Goal: Information Seeking & Learning: Learn about a topic

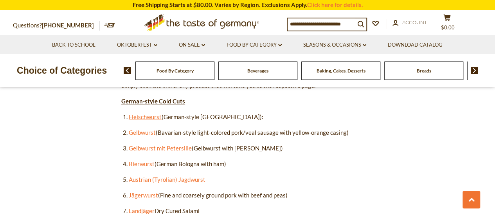
click at [141, 117] on link "Fleischwurst" at bounding box center [145, 116] width 33 height 7
click at [143, 131] on link "Gelbwurst" at bounding box center [142, 132] width 27 height 7
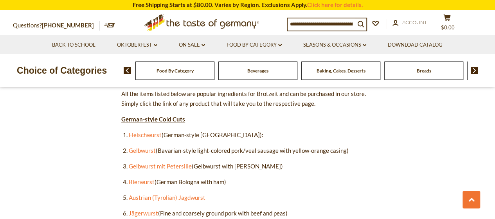
scroll to position [418, 0]
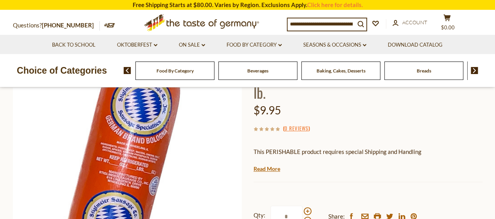
scroll to position [56, 0]
